Goal: Task Accomplishment & Management: Complete application form

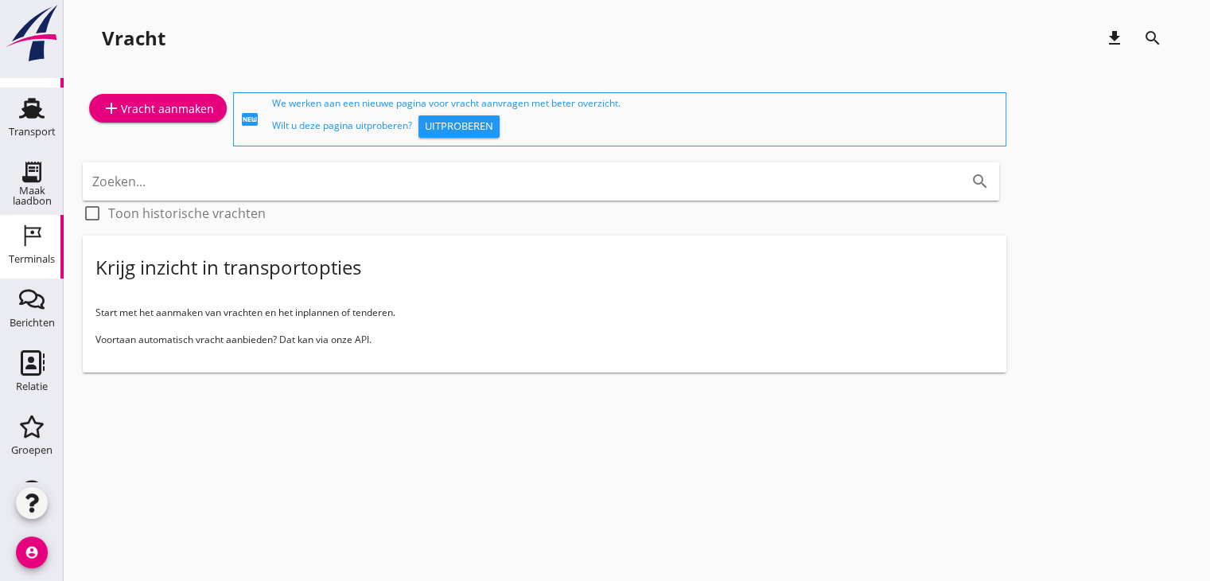
scroll to position [95, 0]
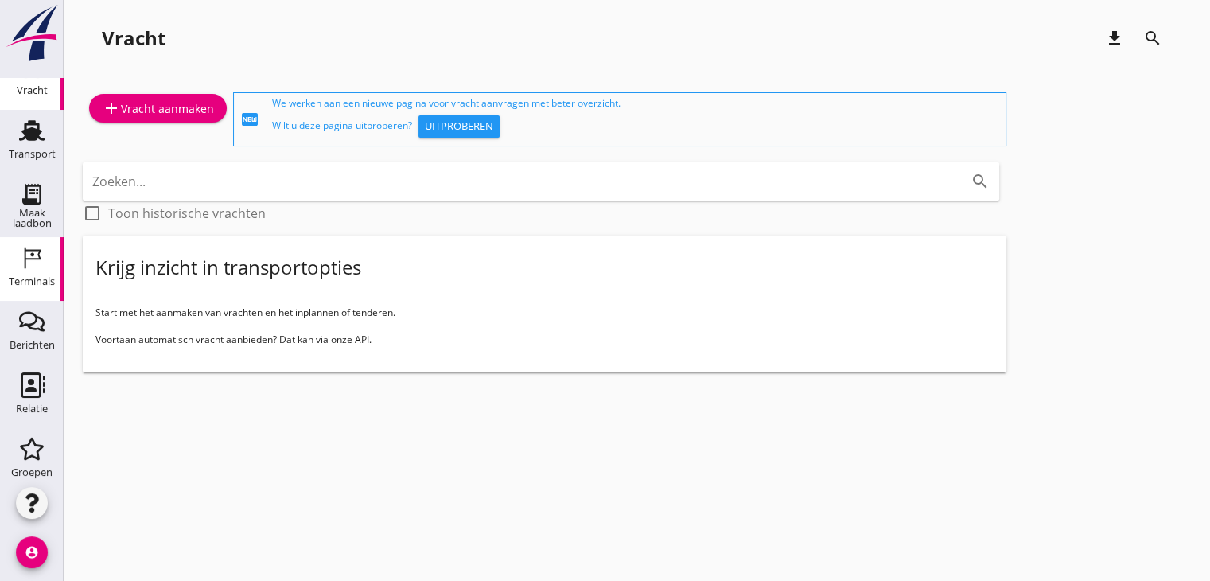
click at [25, 251] on use at bounding box center [33, 257] width 17 height 21
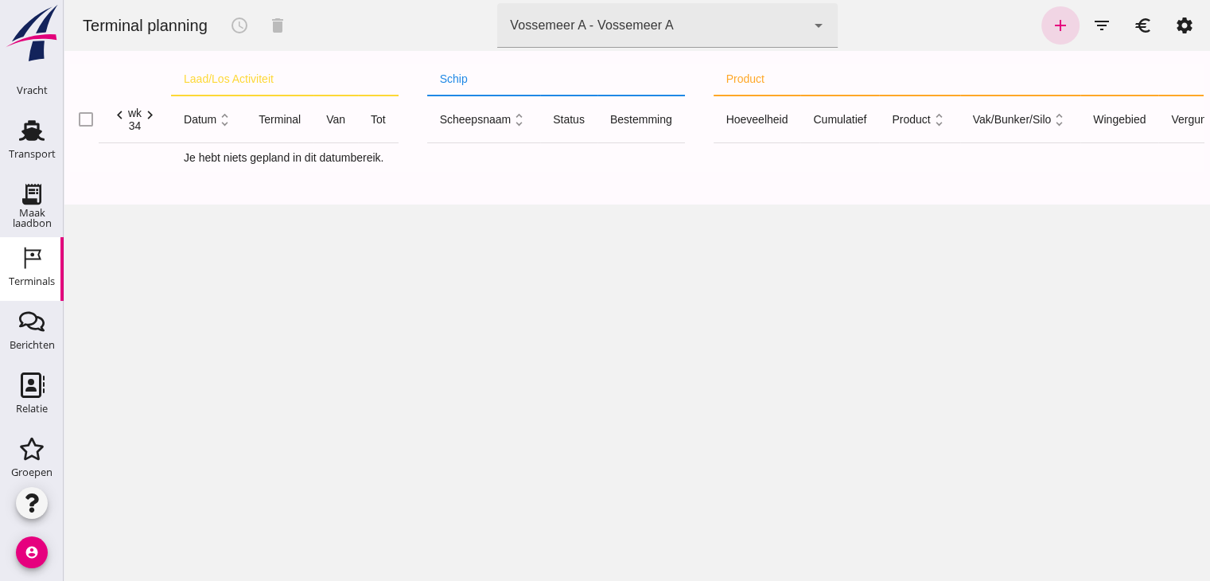
click div "Vossemeer A - Vossemeer A"
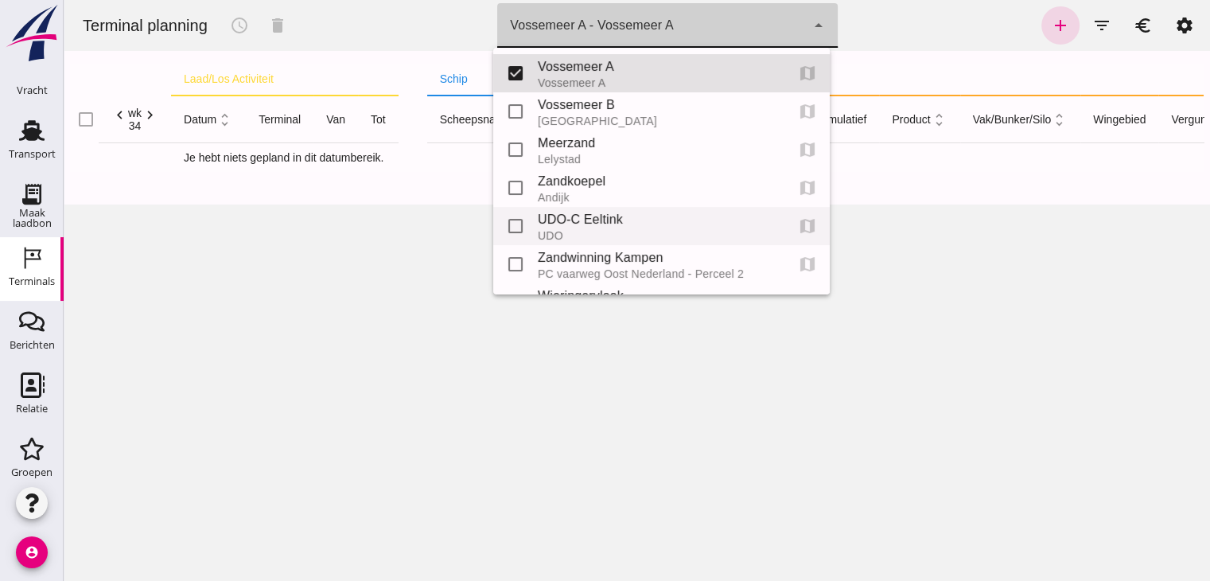
scroll to position [71, 0]
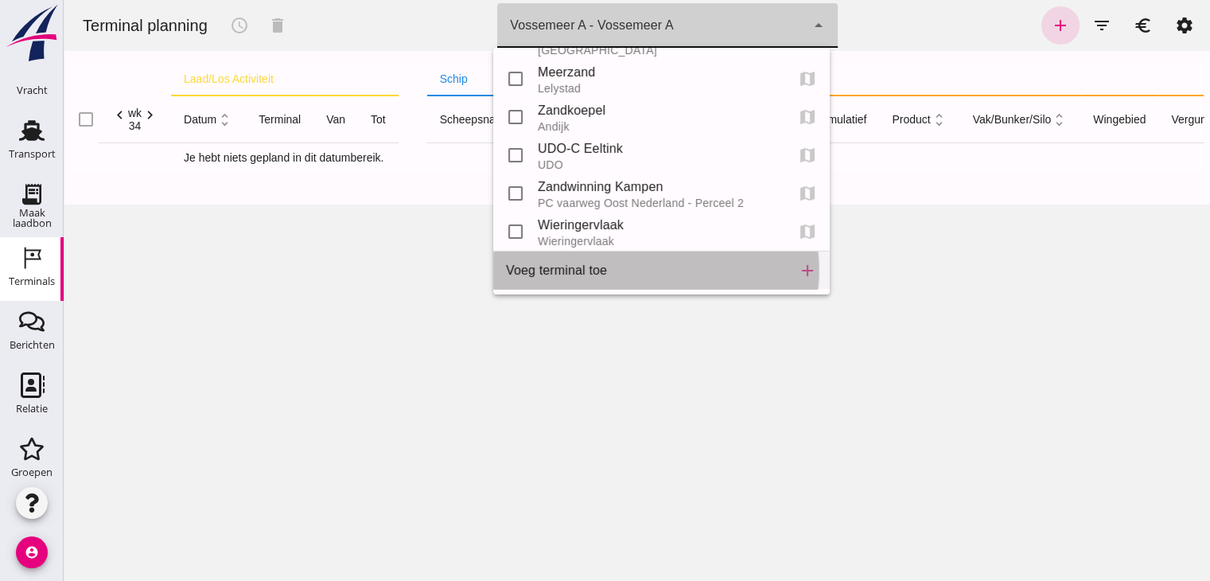
click div "Voeg terminal toe add"
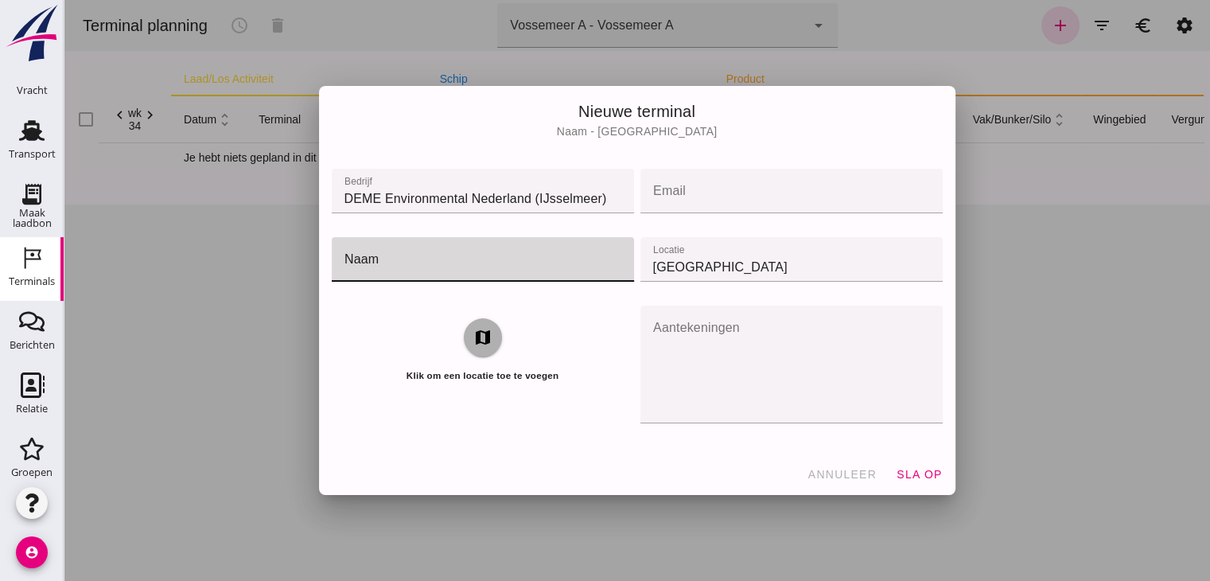
click input "naam"
type input "Veersemeer"
click input "[GEOGRAPHIC_DATA]"
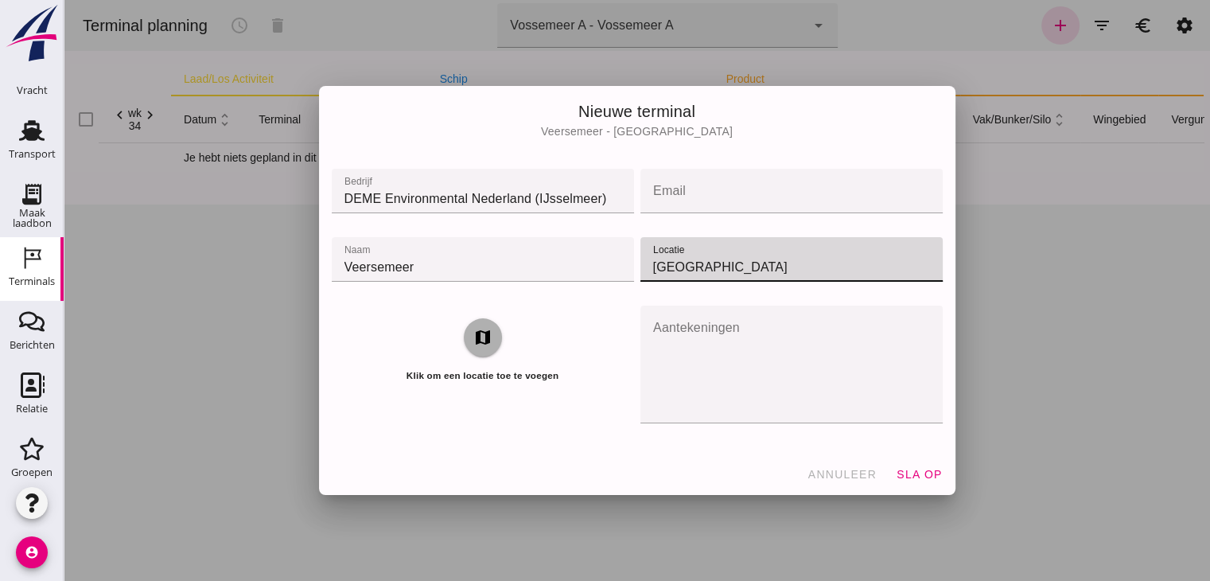
click input "[GEOGRAPHIC_DATA]"
type input "Veersemeer"
click input "email"
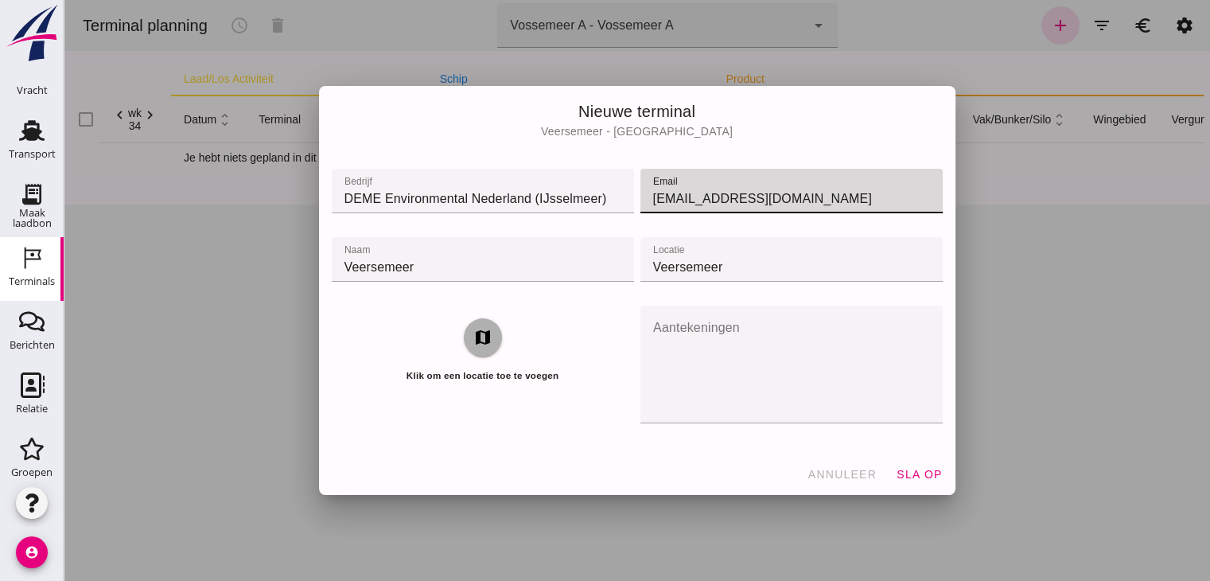
click input "jurnevanbergen@hotmail.com"
type input "van.bergen.jurne@deme-group.com"
click at [476, 338] on icon "map" at bounding box center [482, 337] width 19 height 19
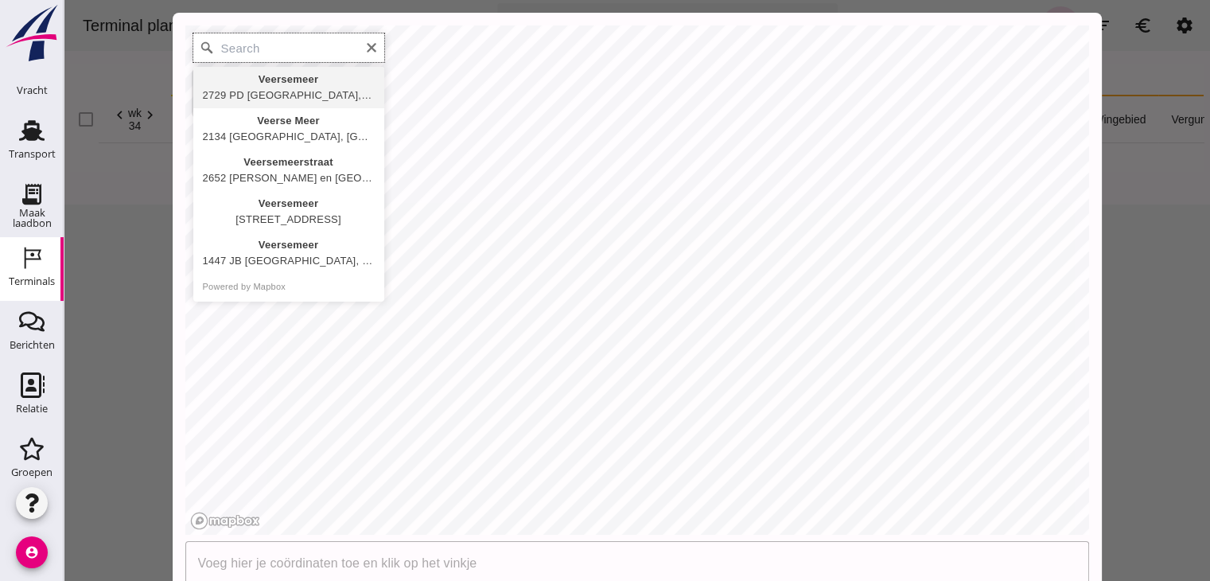
type input "Veersemeer, 2729 PD Zoetermeer, Netherlands"
click at [367, 49] on icon "Clear" at bounding box center [372, 48] width 10 height 10
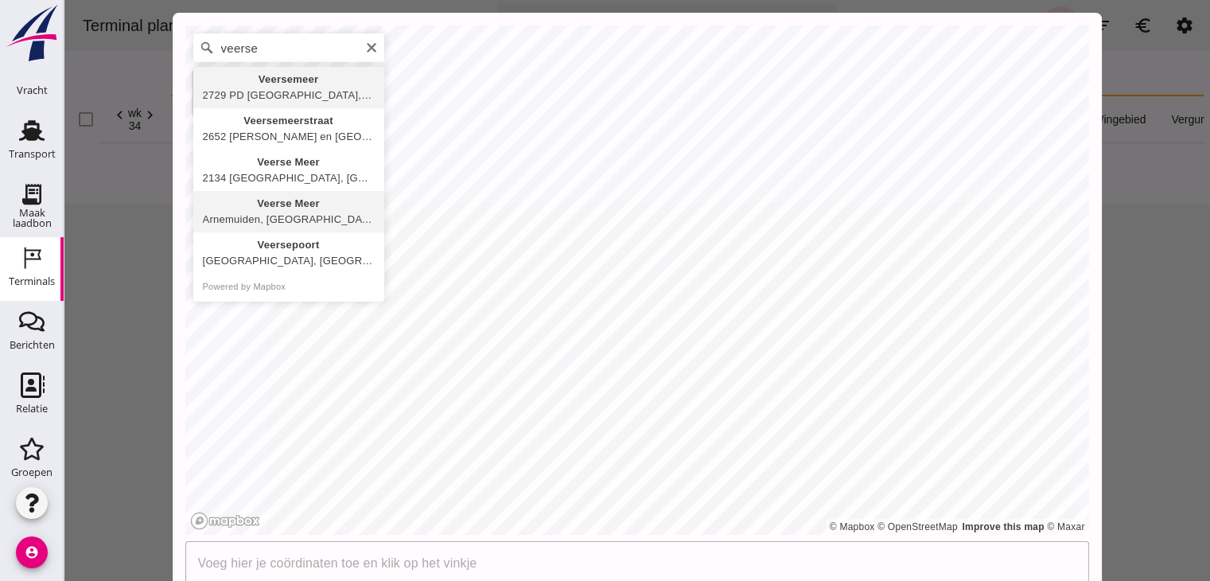
type input "Veerse Meer, Arnemuiden, Zeeland, Netherlands"
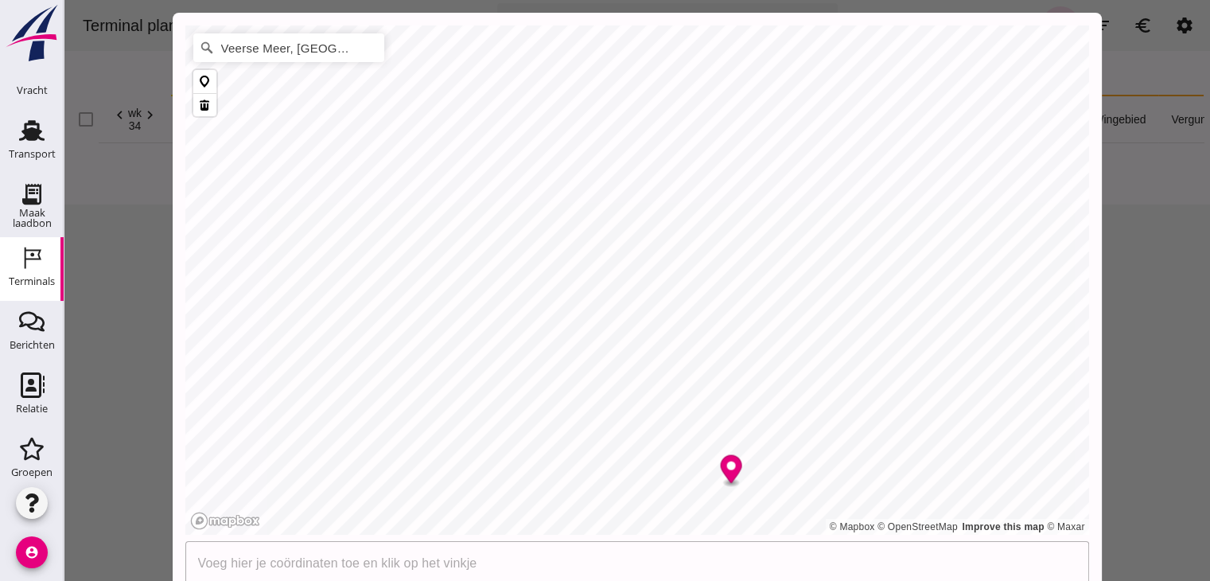
drag, startPoint x: 1215, startPoint y: 337, endPoint x: 1101, endPoint y: 187, distance: 189.0
click input "text"
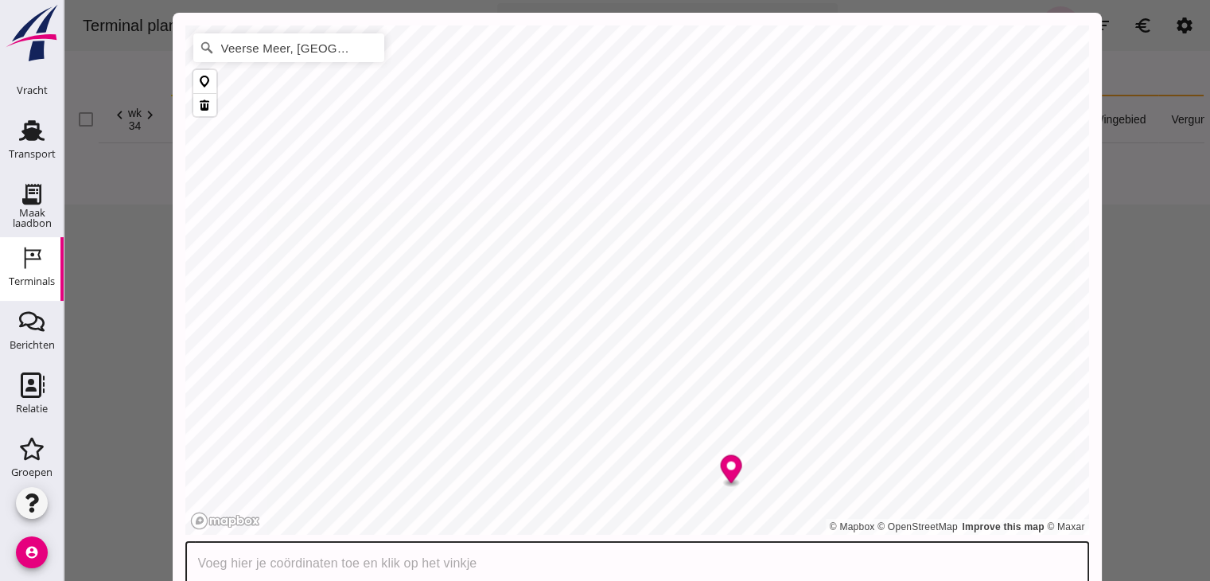
click at [1164, 270] on div "Veerse Meer, Arnemuiden, Zeeland, Netherlands Powered by Mapbox © Mapbox © Open…" at bounding box center [637, 290] width 1108 height 581
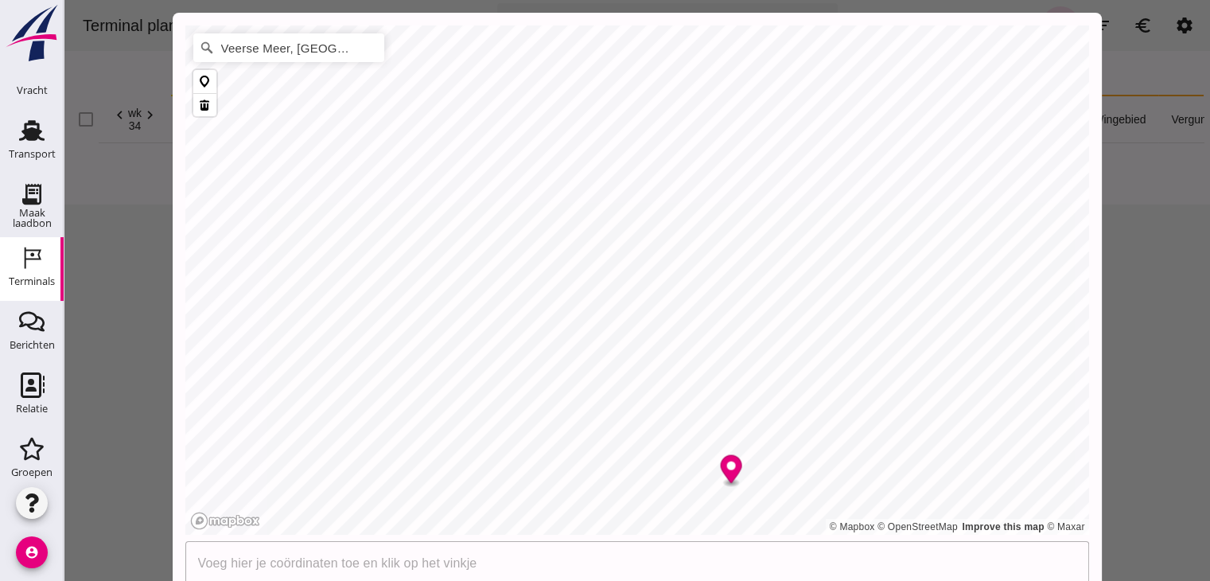
click div "Veerse Meer, Arnemuiden, Zeeland, Netherlands Powered by Mapbox © Mapbox © Open…"
click at [197, 103] on button at bounding box center [204, 104] width 23 height 23
click at [204, 80] on button at bounding box center [204, 81] width 23 height 23
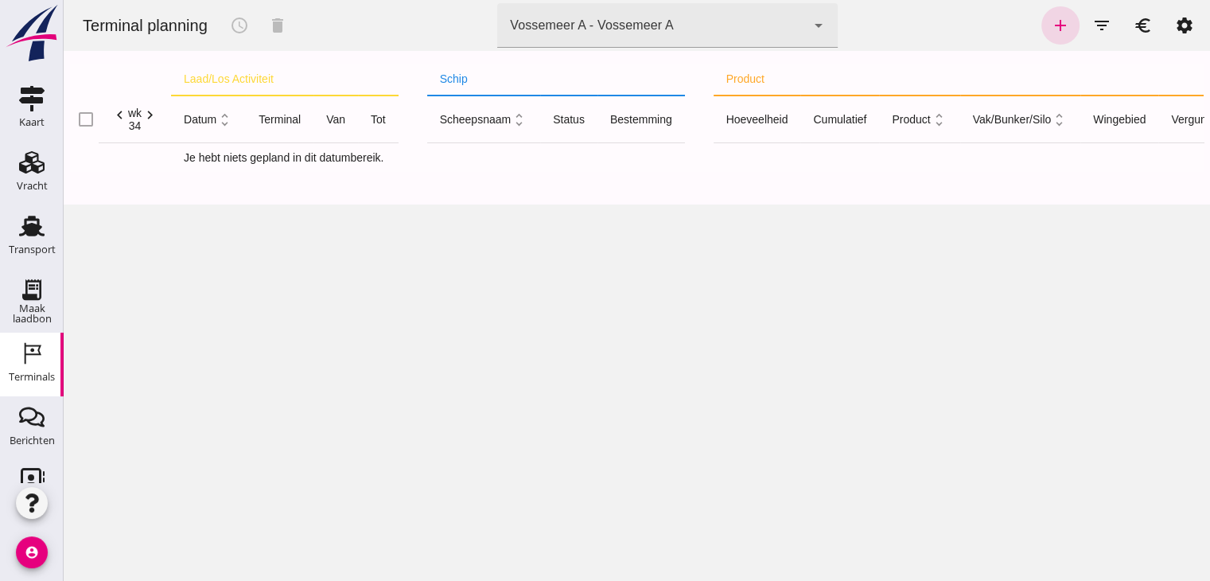
click div "Vossemeer A - Vossemeer A"
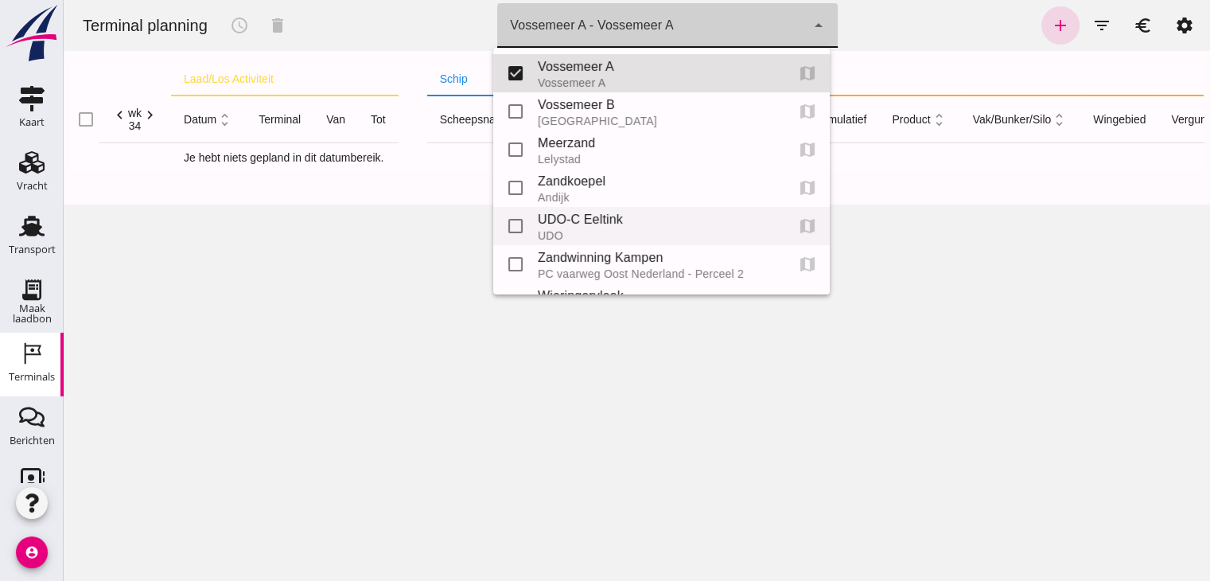
scroll to position [71, 0]
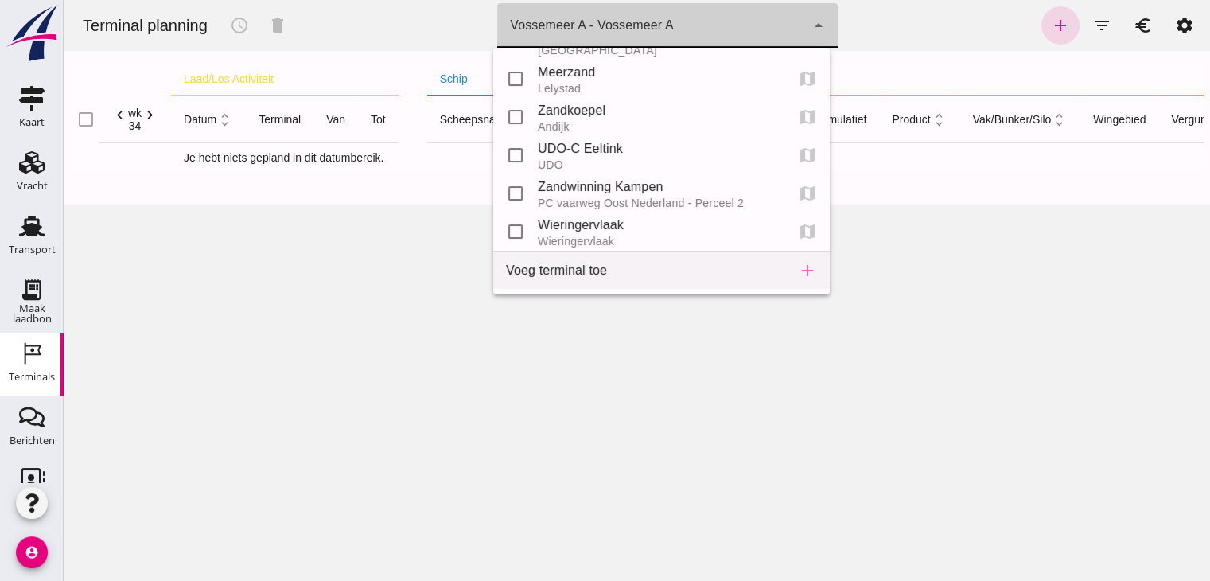
click at [608, 278] on div "Voeg terminal toe" at bounding box center [639, 270] width 266 height 19
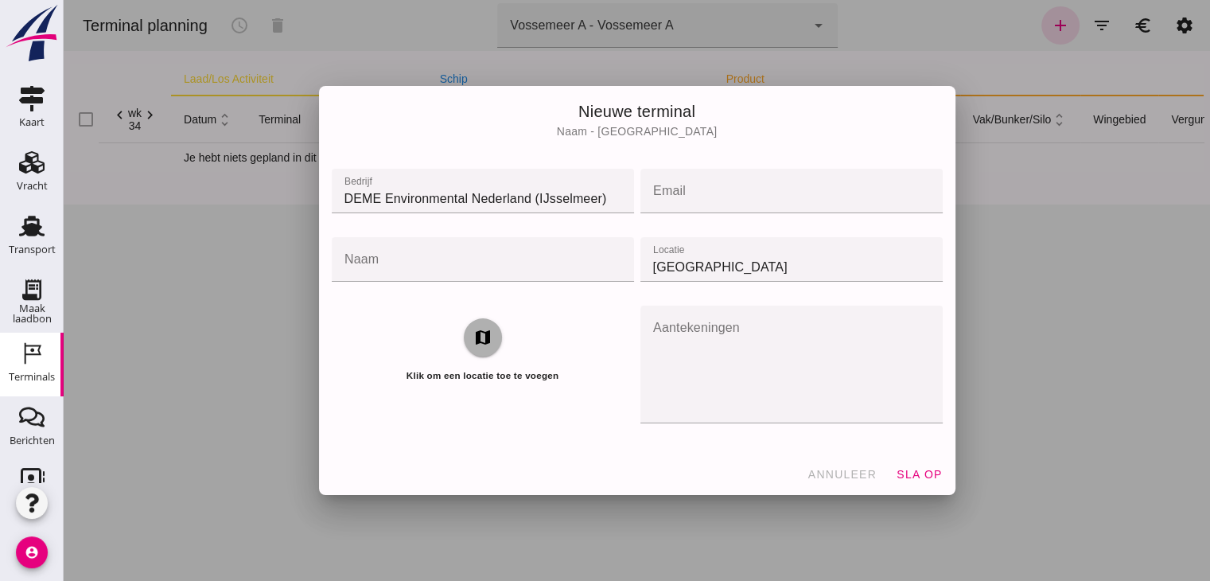
click at [497, 343] on div "map Klik om een locatie toe te voegen" at bounding box center [483, 350] width 302 height 90
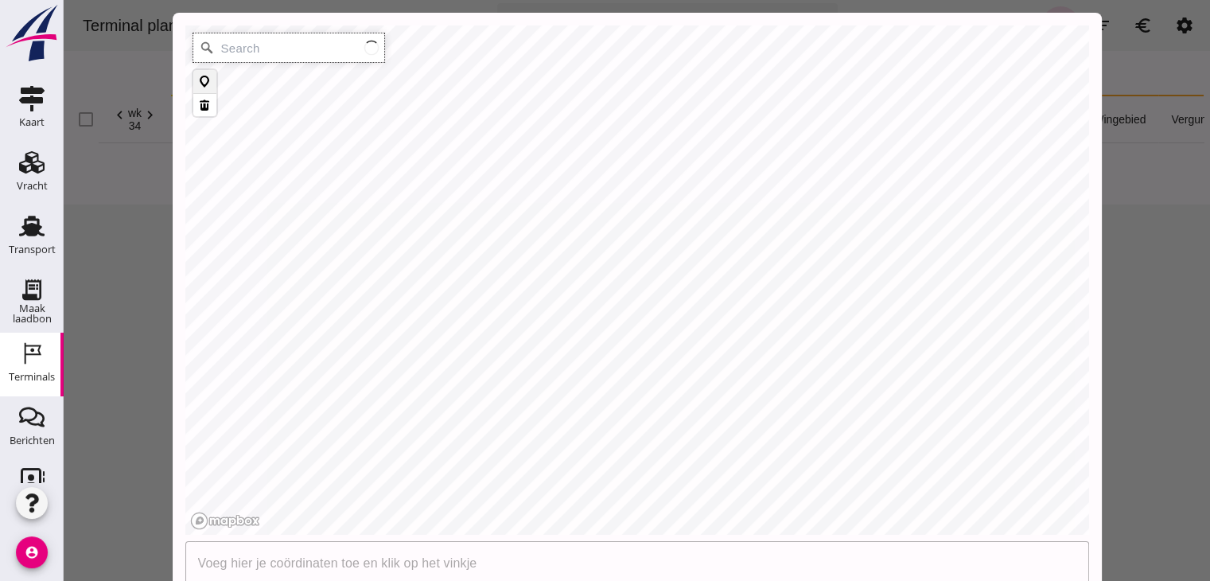
type input "Amsterdam, North Holland, Netherlands"
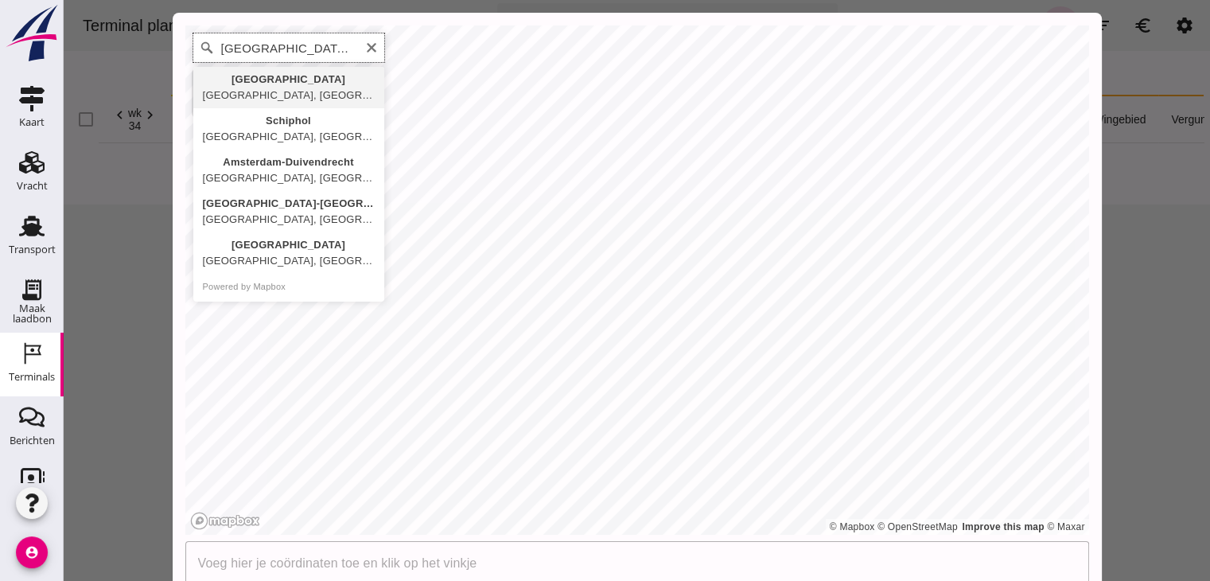
scroll to position [0, 0]
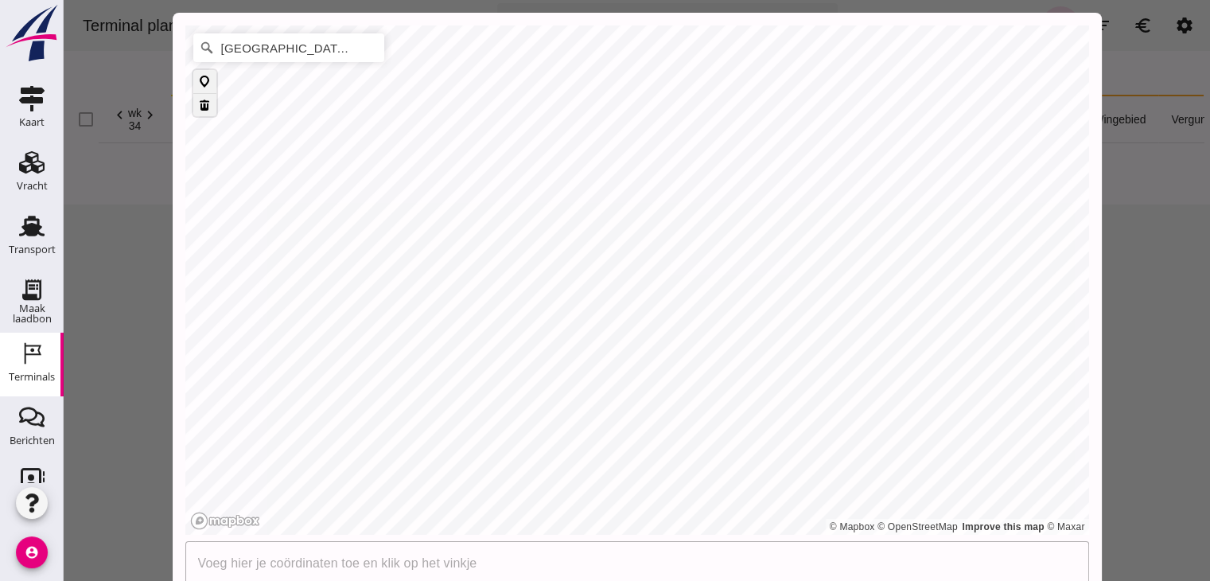
click at [196, 98] on button at bounding box center [204, 104] width 23 height 23
click at [30, 562] on icon "account_circle" at bounding box center [32, 552] width 32 height 32
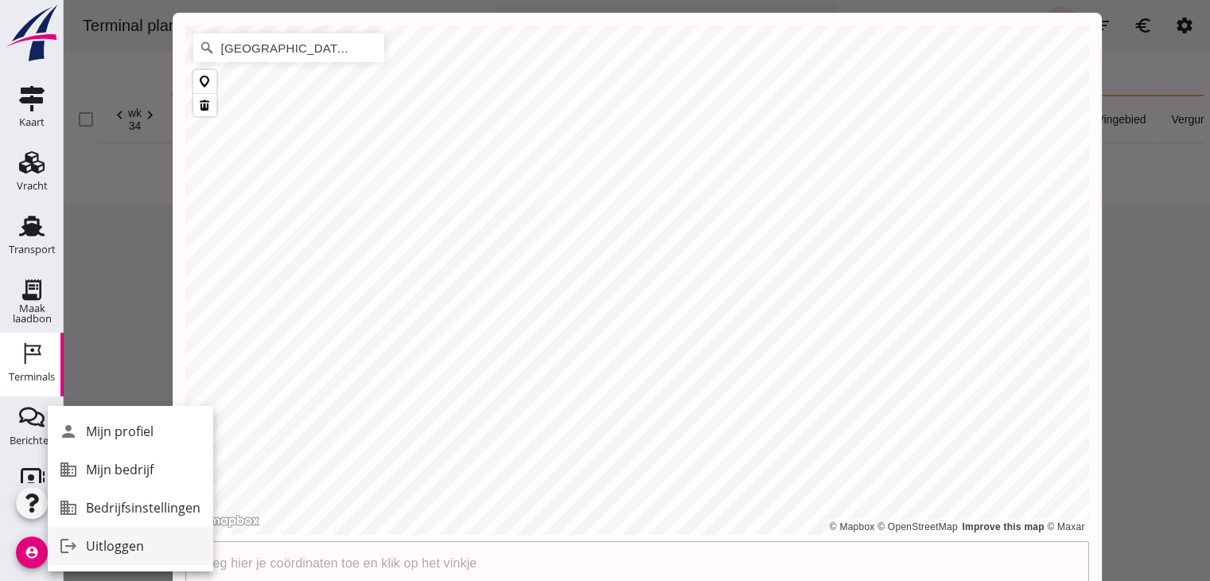
click at [122, 537] on div "Uitloggen" at bounding box center [143, 545] width 115 height 19
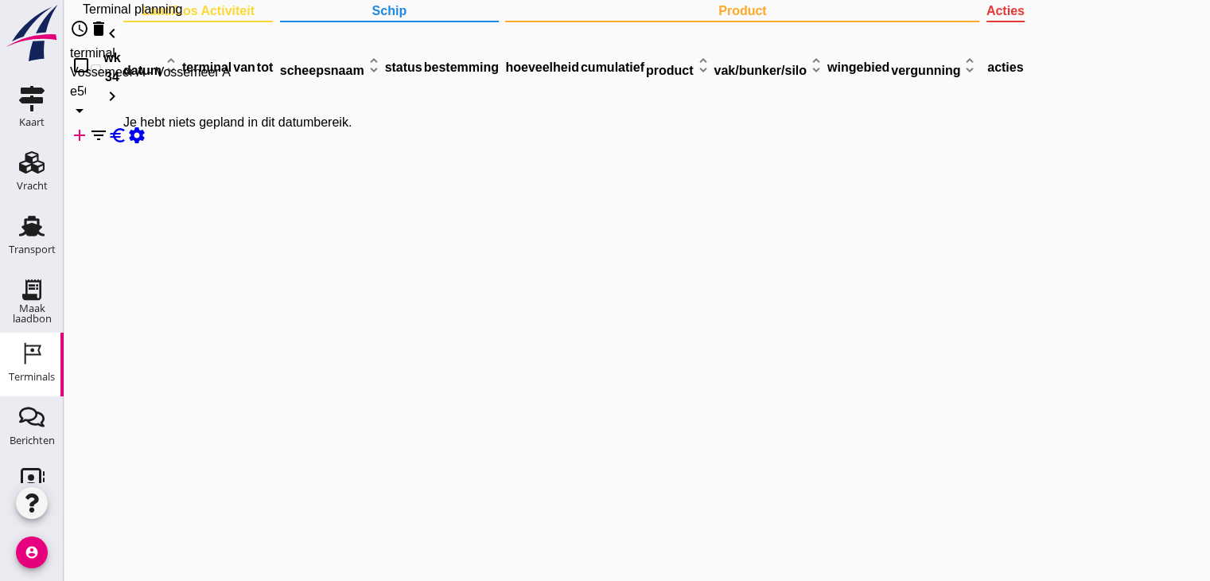
click div "Vossemeer A - Vossemeer A"
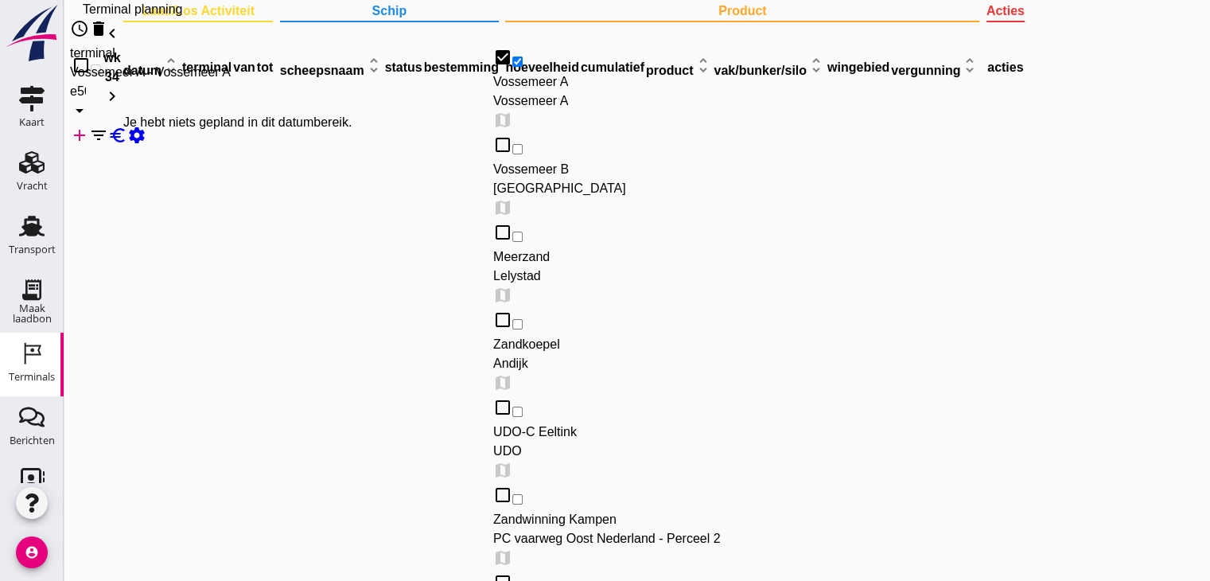
scroll to position [71, 0]
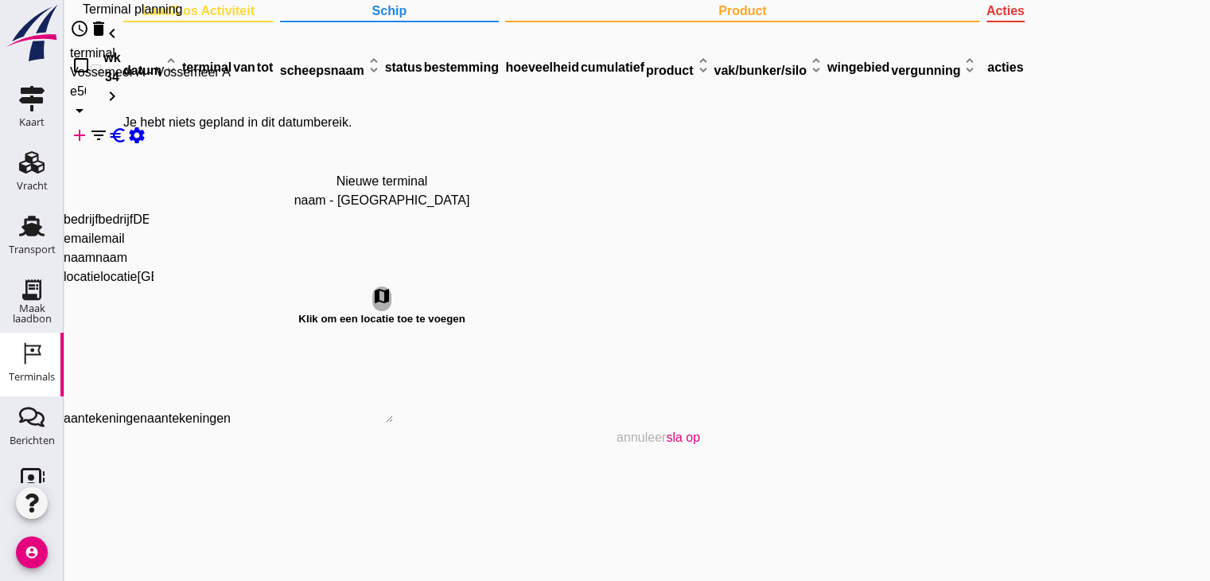
click input "email"
click input "DEME Environmental Nederland (IJsselmeer)"
drag, startPoint x: 598, startPoint y: 198, endPoint x: 531, endPoint y: 206, distance: 67.3
click input "DEME Environmental Nederland (IJsselmeer)"
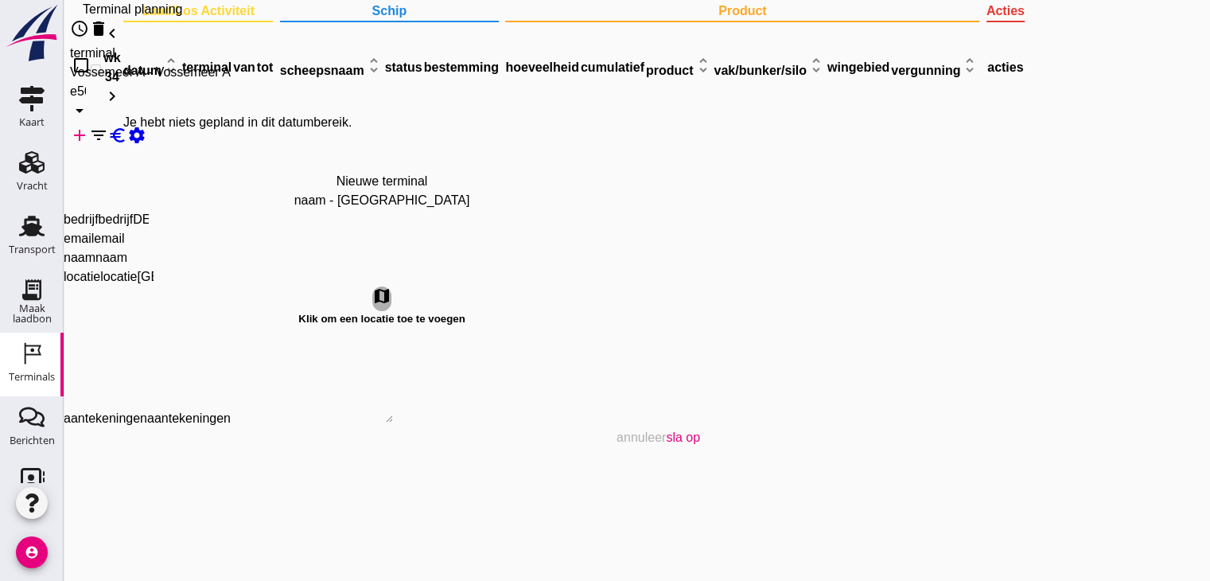
type input "DEME Environmental Nederland"
click input "email"
type input "van.bergen.jurne@deme-group.com"
click input "naam"
type input "Veerse Meer"
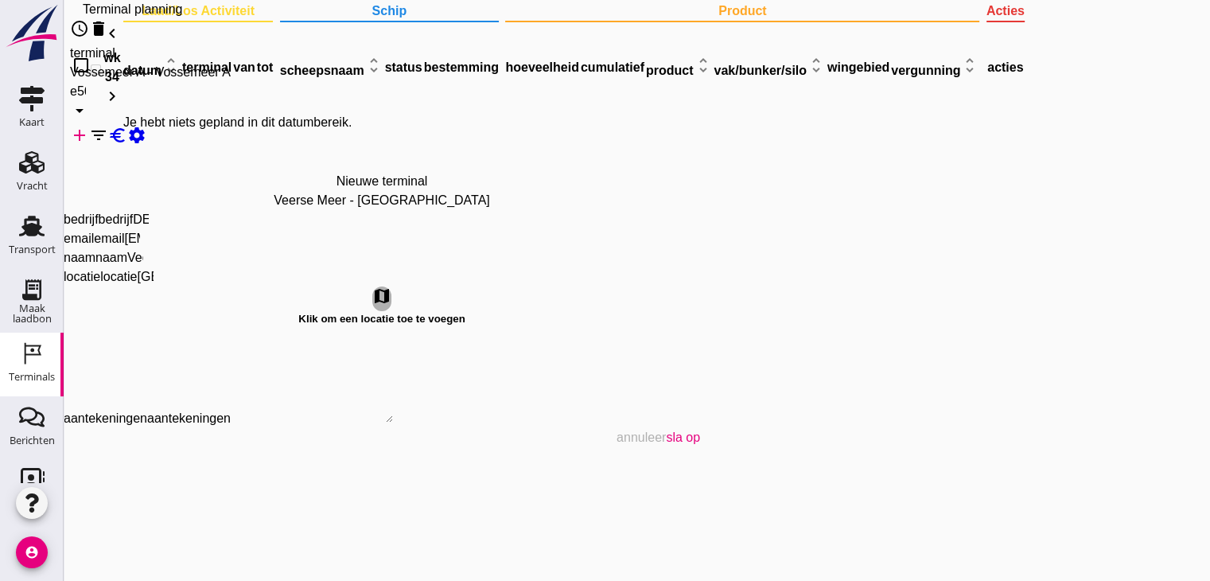
click input "[GEOGRAPHIC_DATA]"
type input "e"
type input "Zeeland"
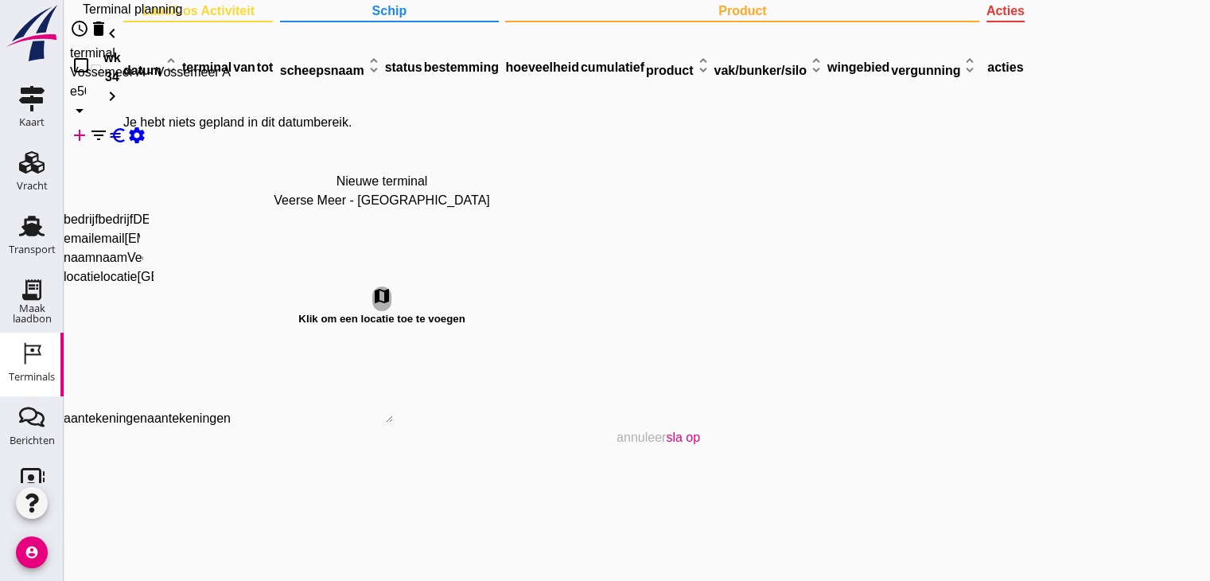
click span "sla op"
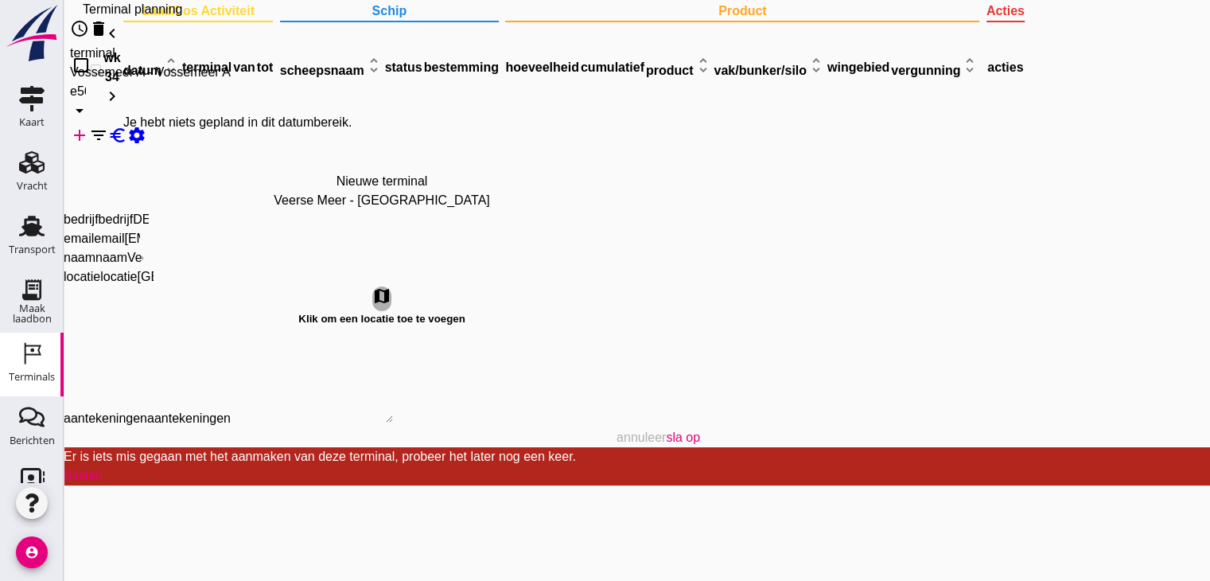
click at [391, 305] on icon "map" at bounding box center [381, 295] width 19 height 19
type input "Zeeland, Netherlands"
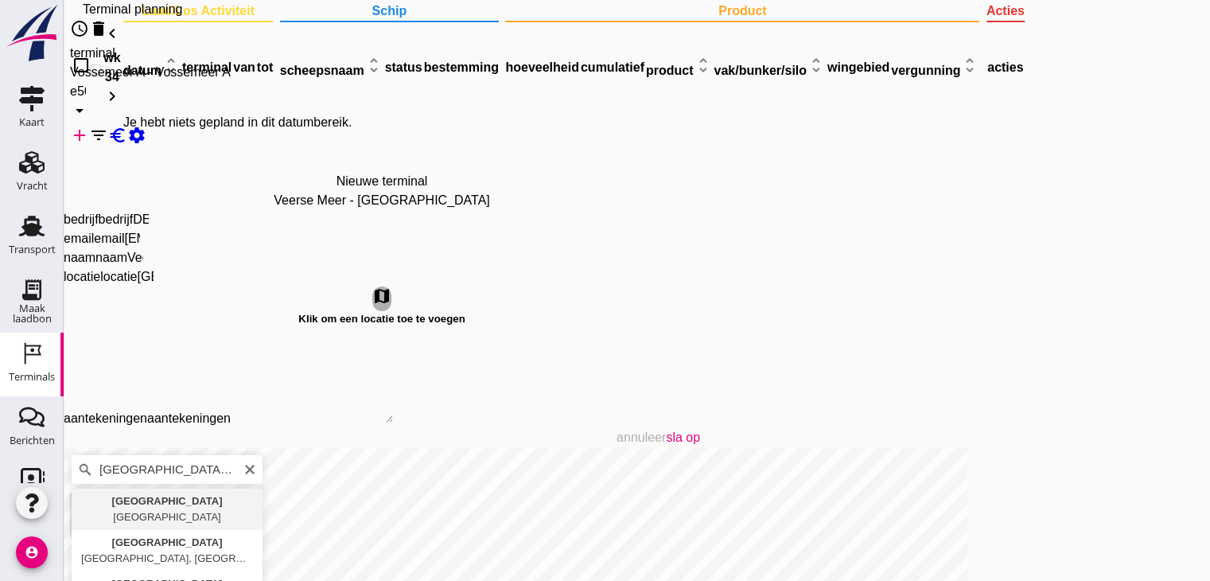
click input "text"
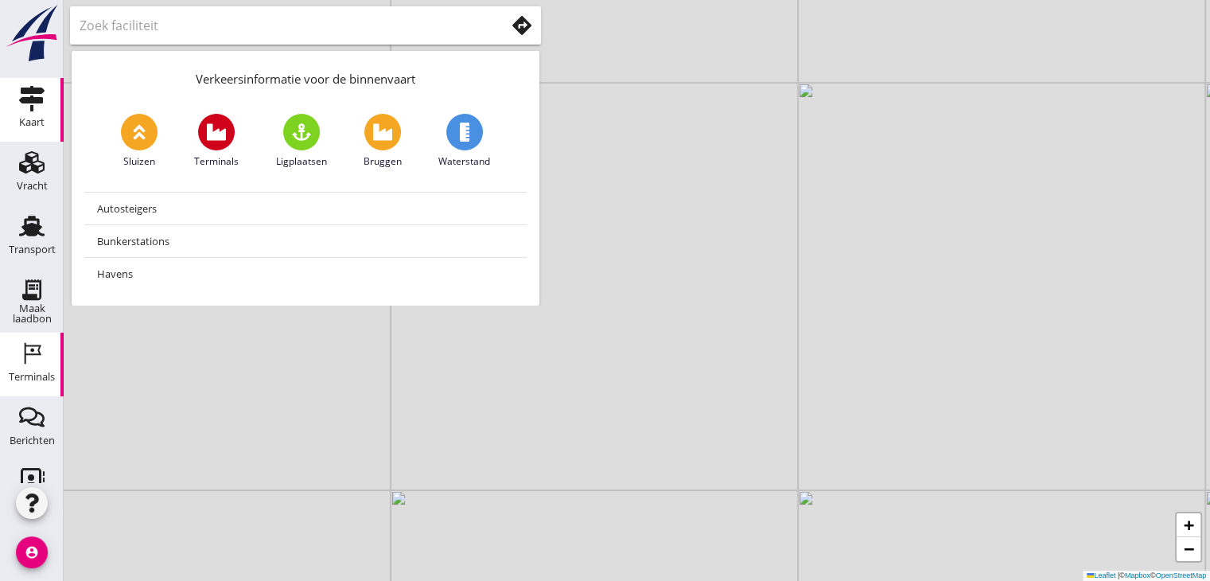
click at [19, 351] on icon "Terminals" at bounding box center [31, 352] width 25 height 25
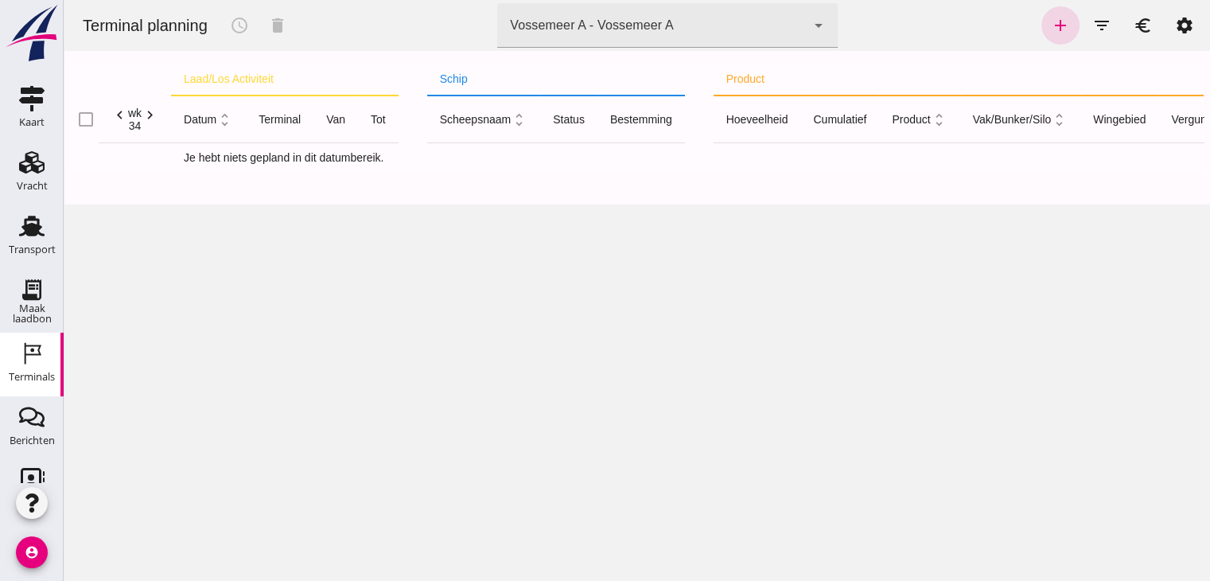
click icon "arrow_drop_down"
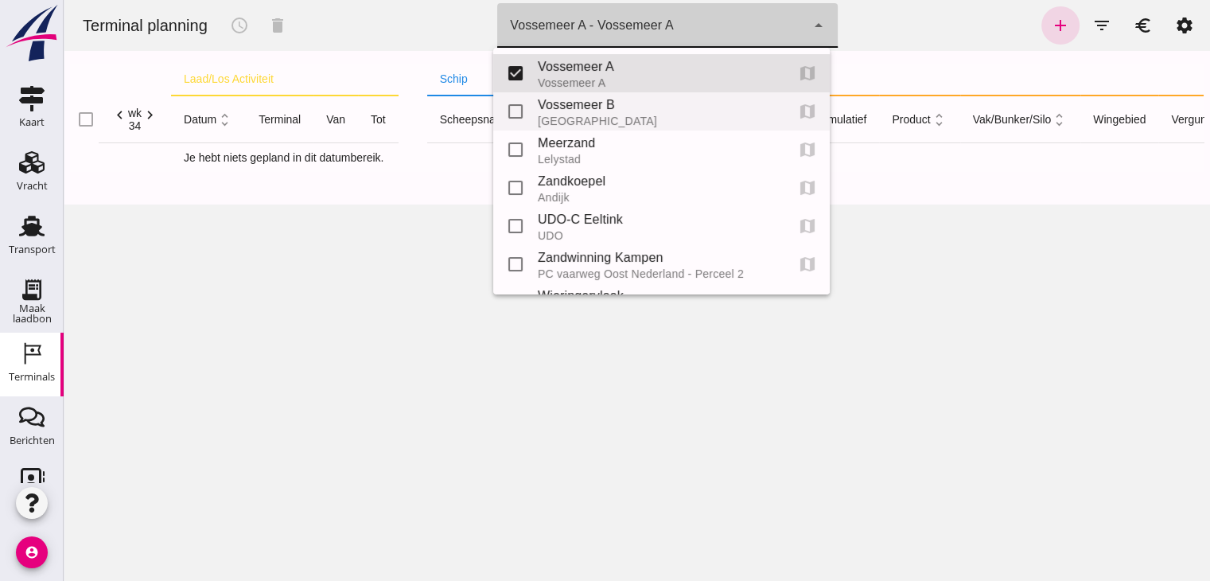
scroll to position [71, 0]
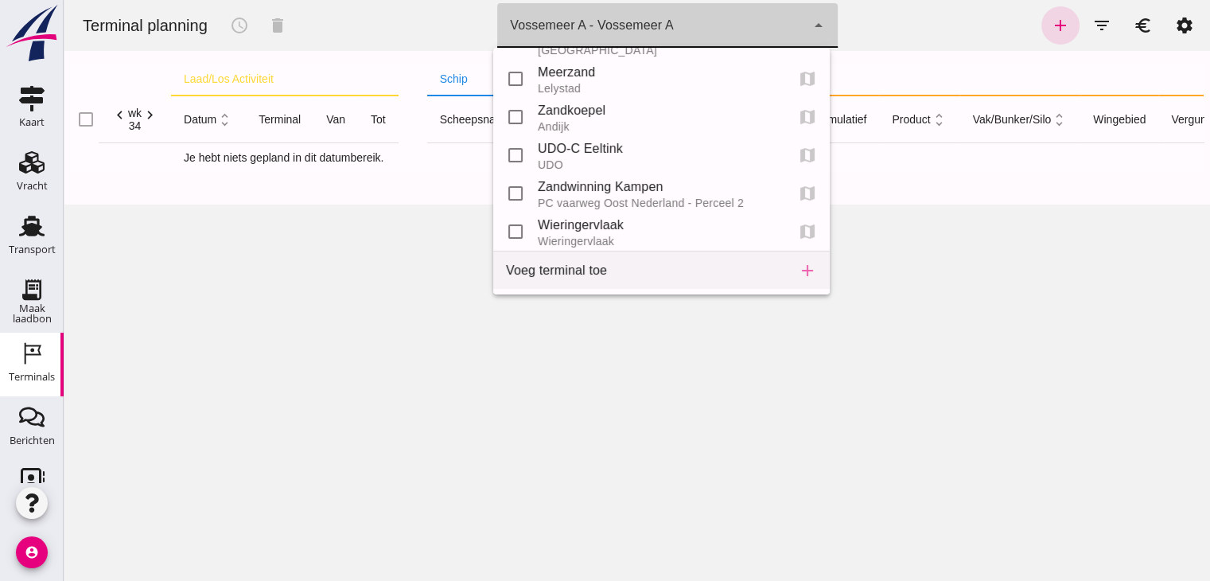
click icon "add"
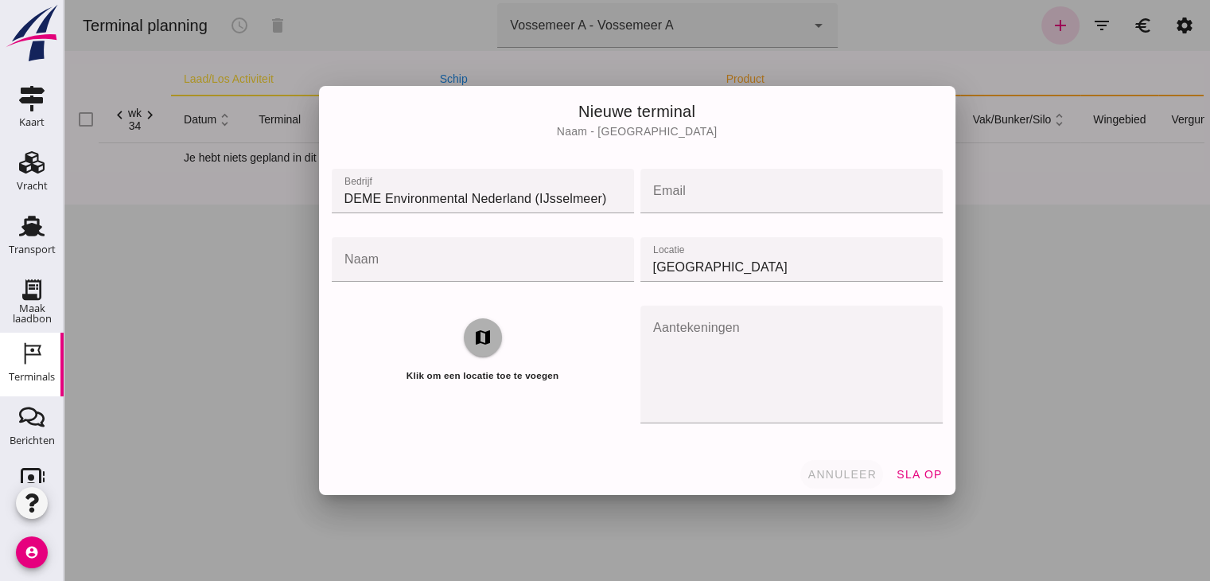
click span "annuleer"
